Goal: Information Seeking & Learning: Find specific fact

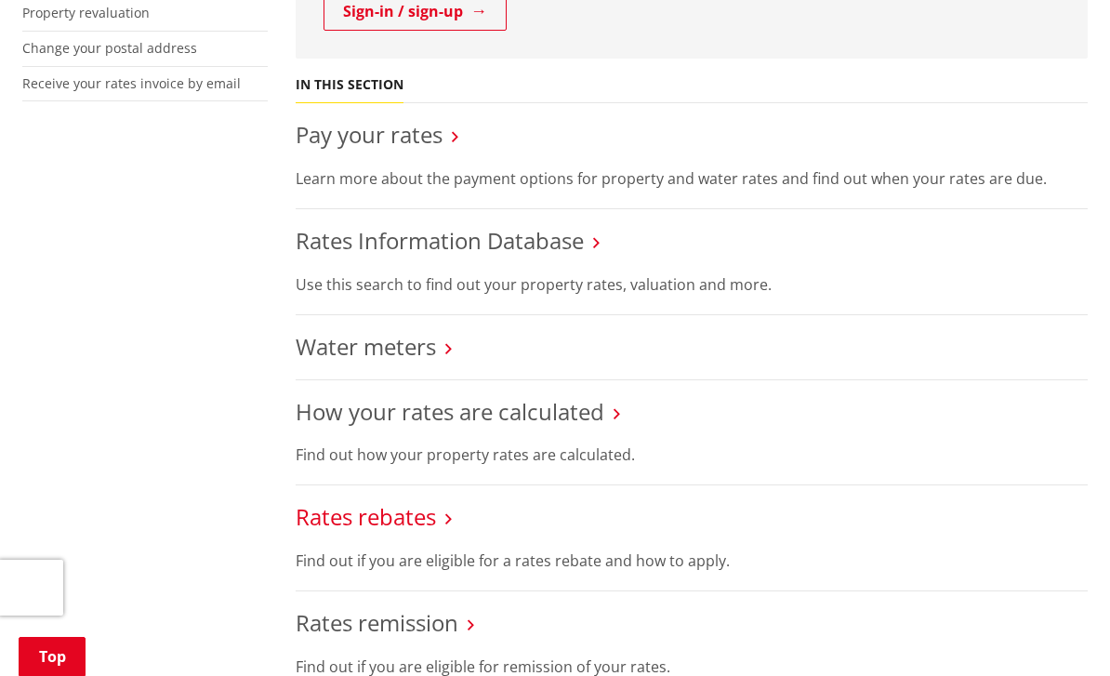
scroll to position [705, 0]
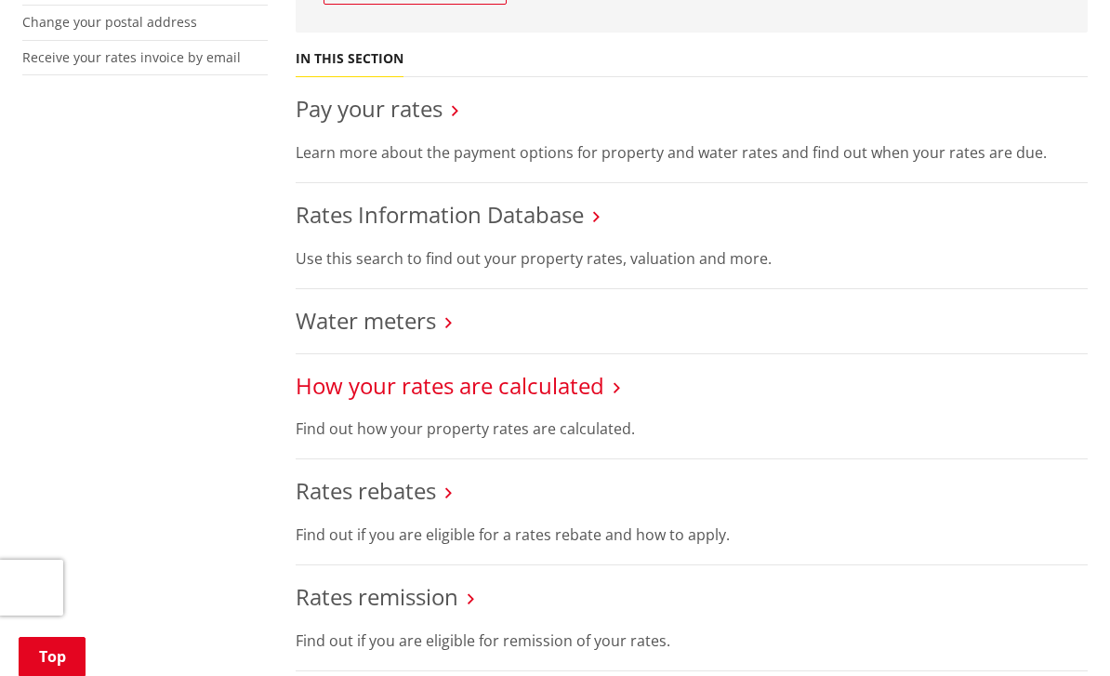
click at [527, 383] on link "How your rates are calculated" at bounding box center [450, 385] width 309 height 31
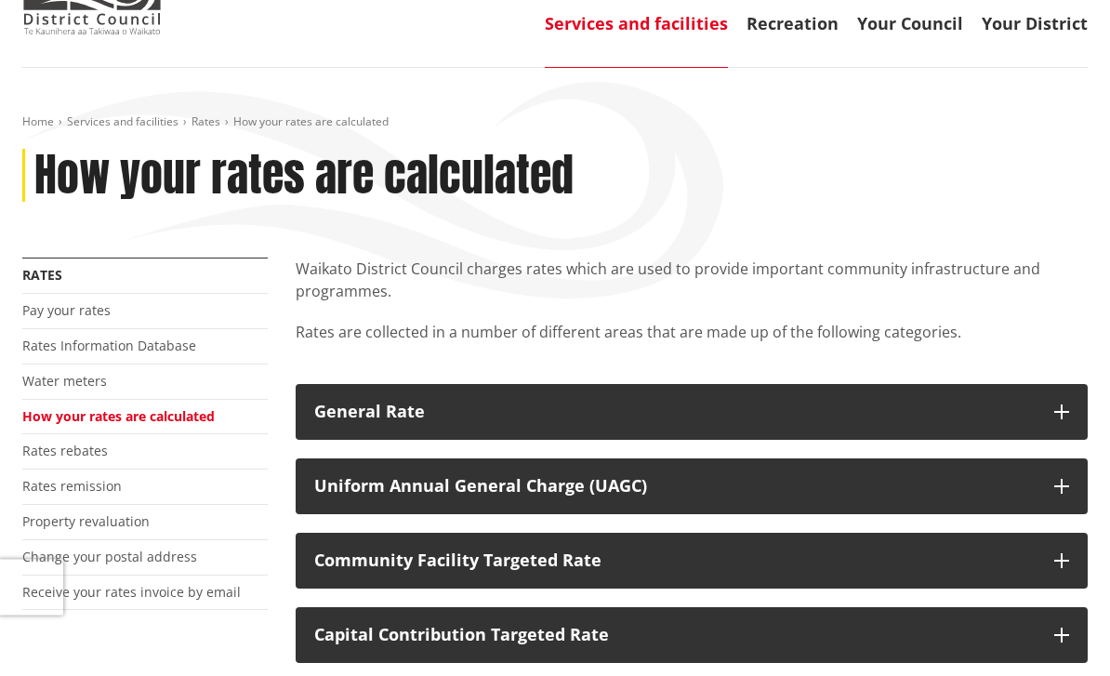
scroll to position [170, 0]
click at [134, 347] on link "Rates Information Database" at bounding box center [109, 346] width 174 height 18
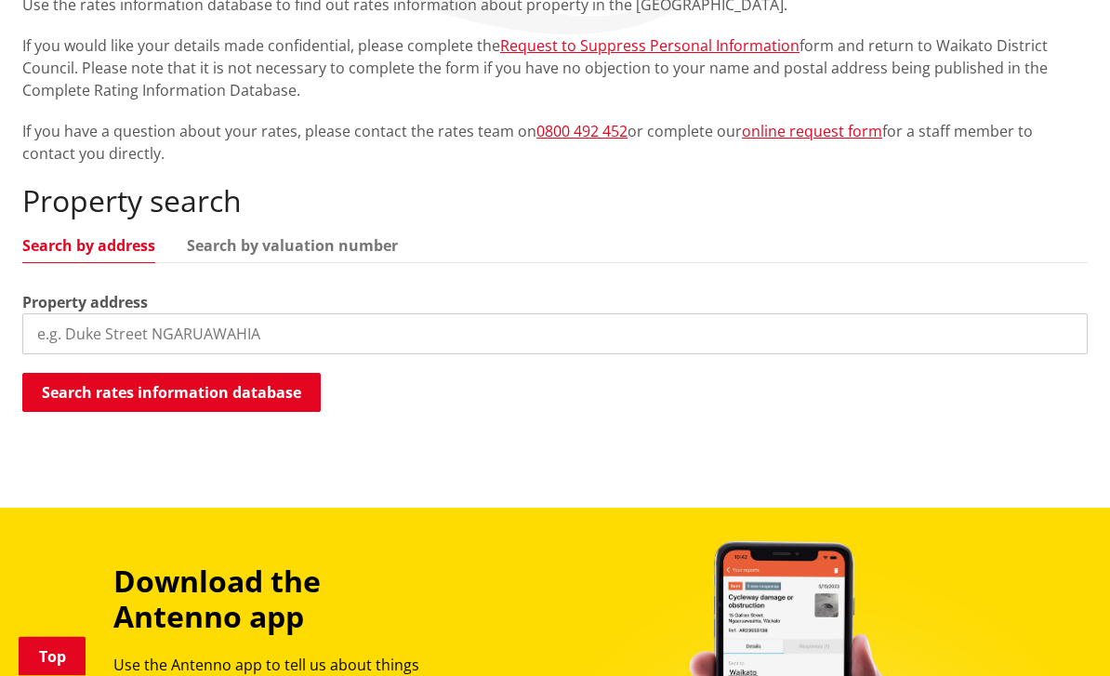
scroll to position [434, 0]
click at [489, 329] on input "search" at bounding box center [555, 333] width 1066 height 41
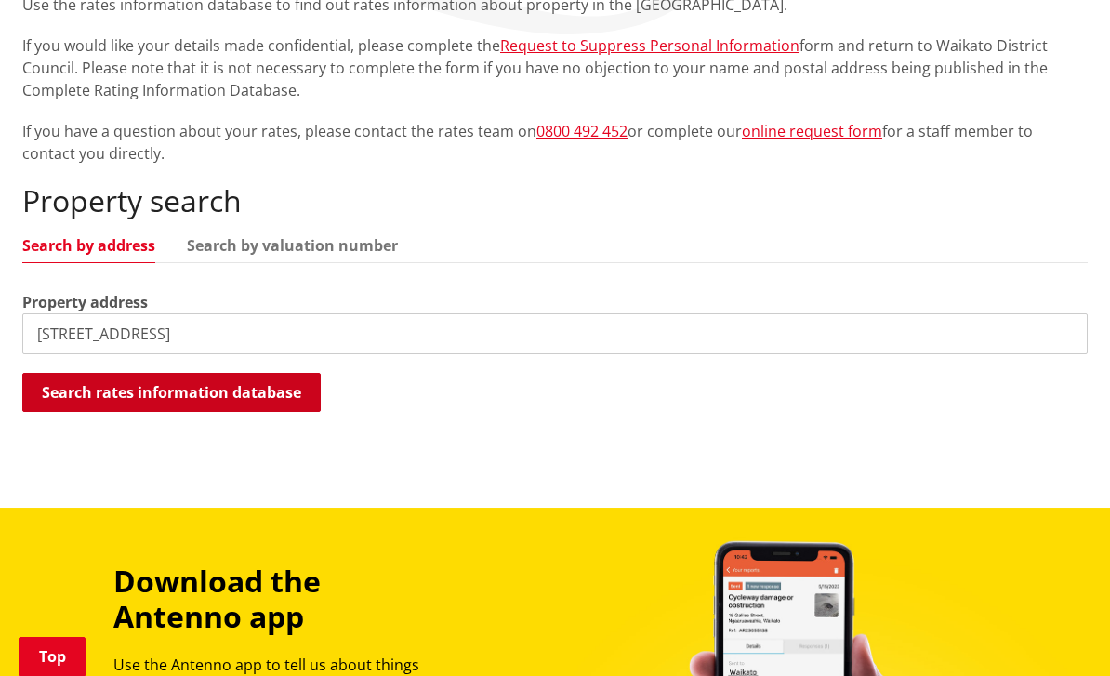
type input "7 King Street"
click at [275, 396] on button "Search rates information database" at bounding box center [171, 392] width 298 height 39
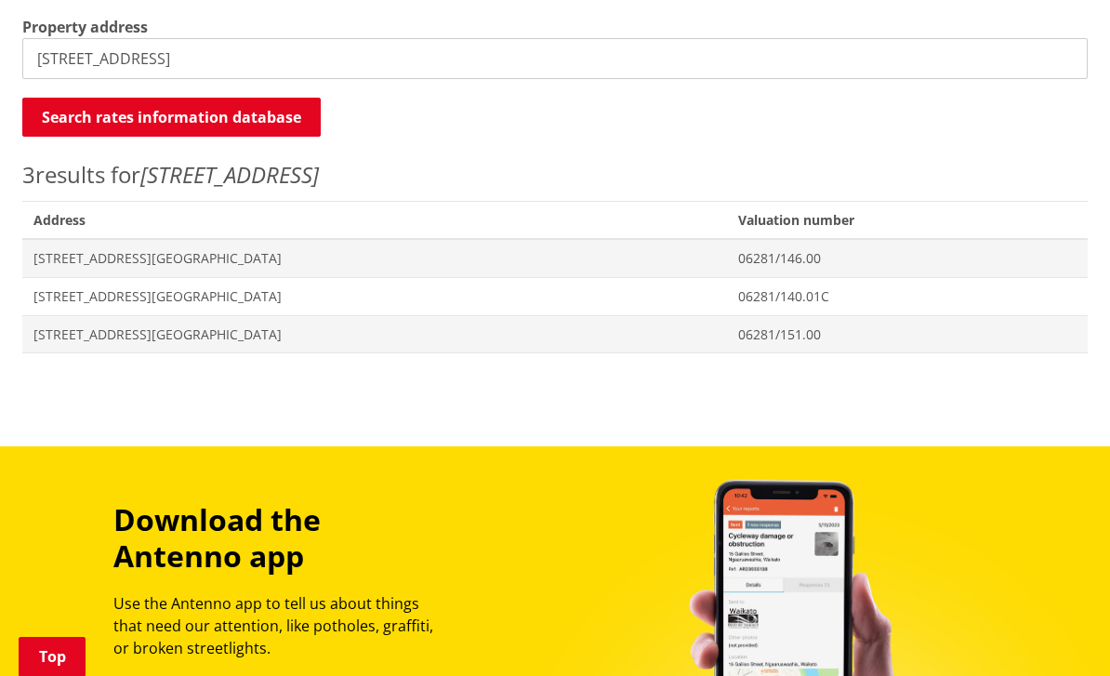
scroll to position [718, 0]
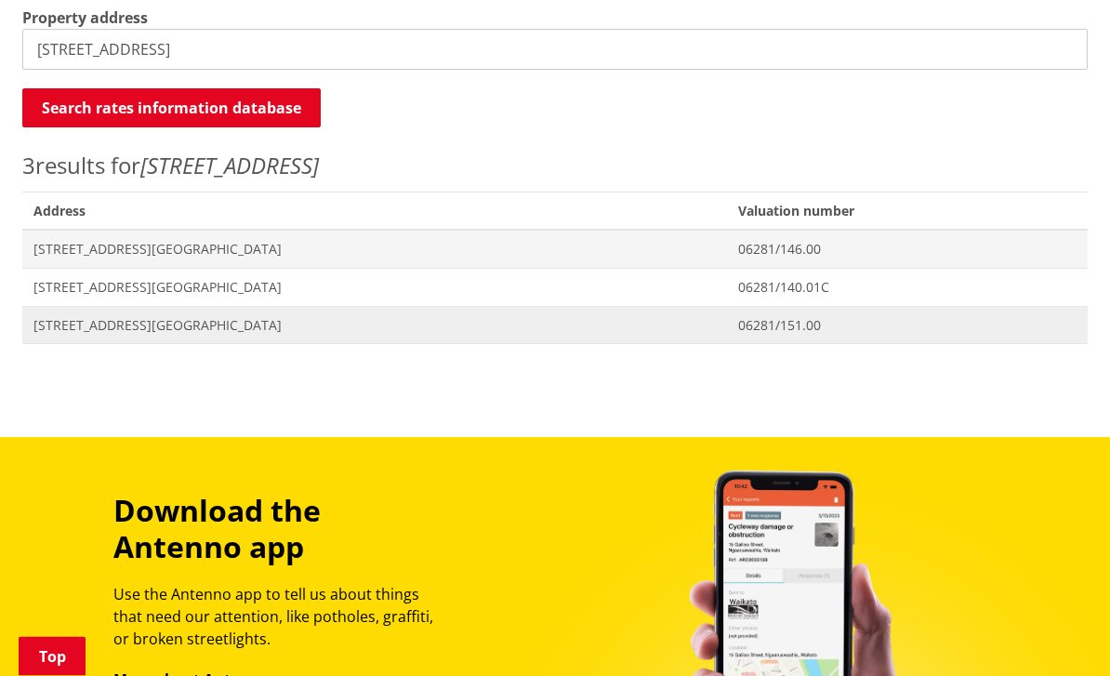
click at [206, 330] on span "Address 7 King Street NGARUAWAHIA" at bounding box center [374, 326] width 705 height 38
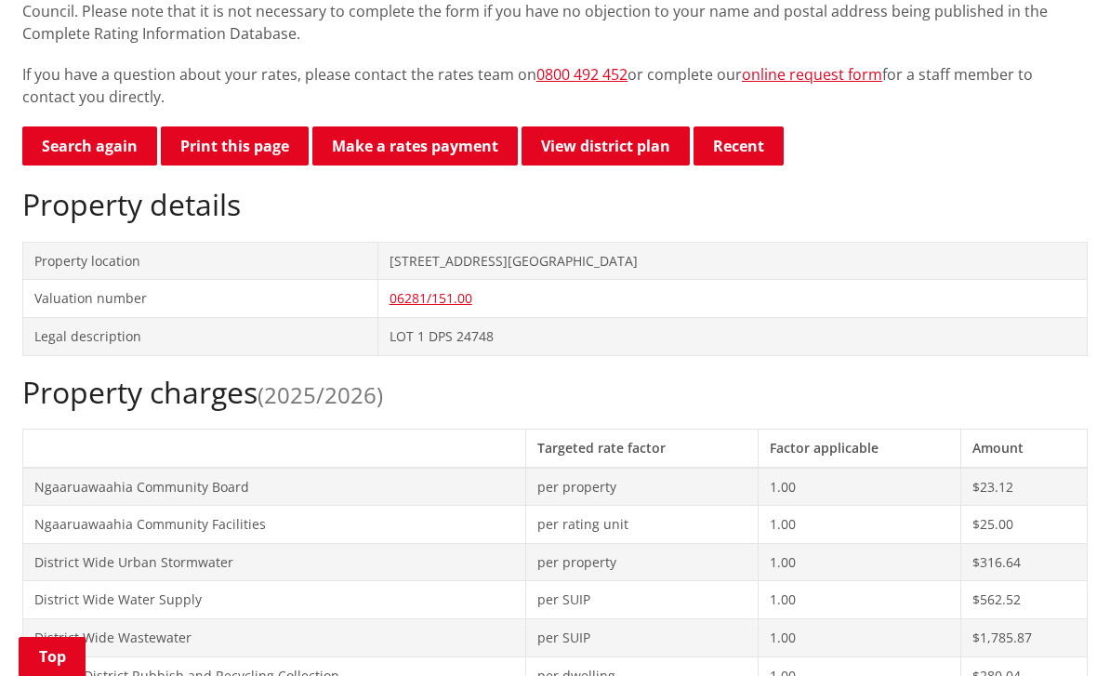
scroll to position [490, 0]
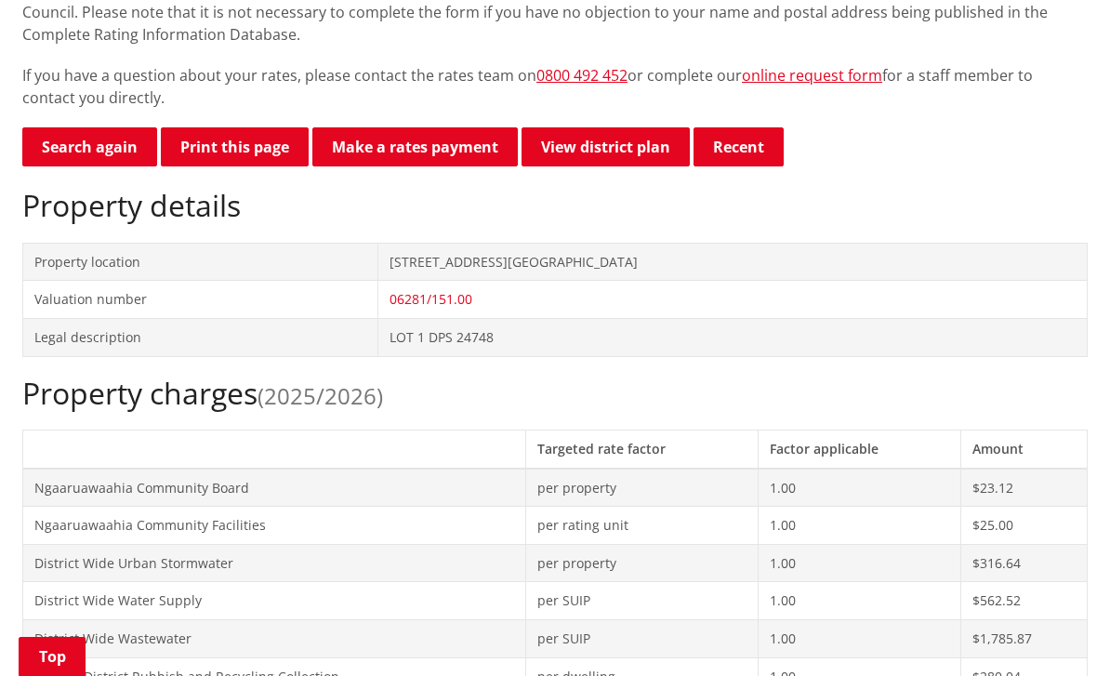
click at [472, 303] on link "06281/151.00" at bounding box center [431, 299] width 83 height 18
click at [472, 298] on link "06281/151.00" at bounding box center [431, 299] width 83 height 18
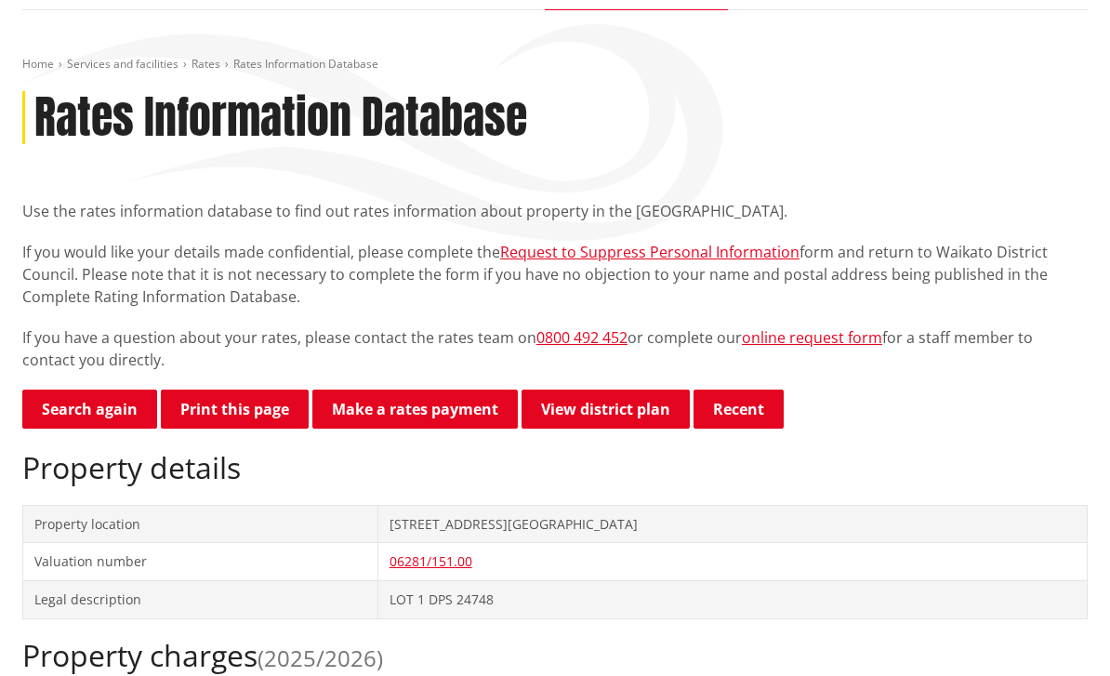
scroll to position [0, 0]
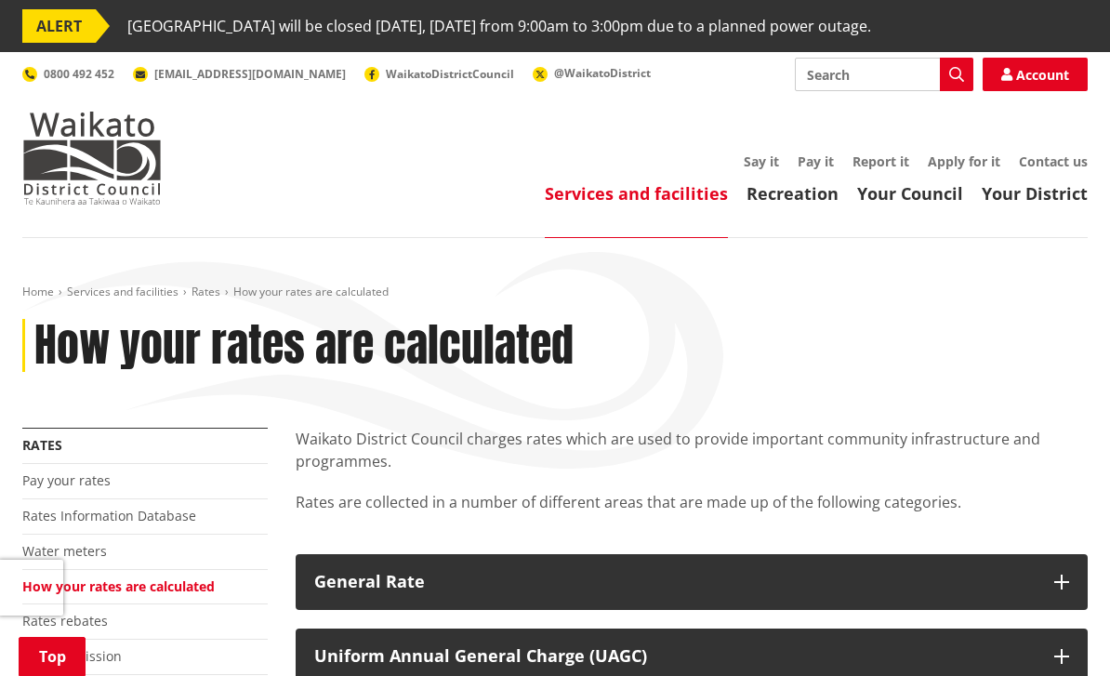
scroll to position [231, 0]
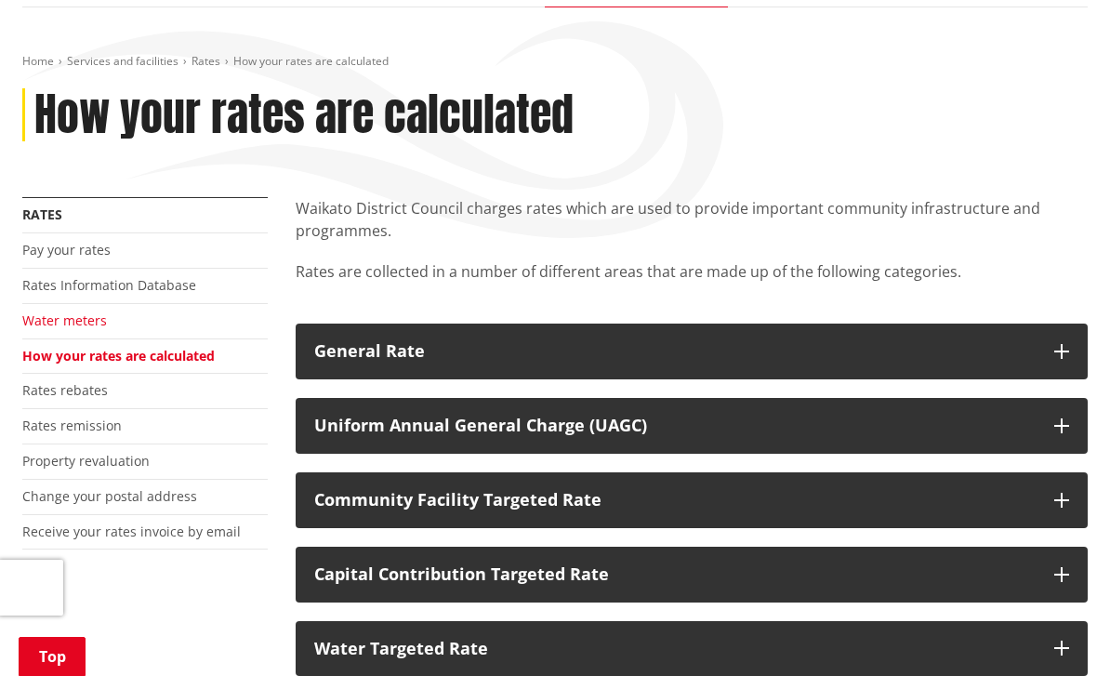
click at [66, 324] on link "Water meters" at bounding box center [64, 320] width 85 height 18
